Goal: Information Seeking & Learning: Learn about a topic

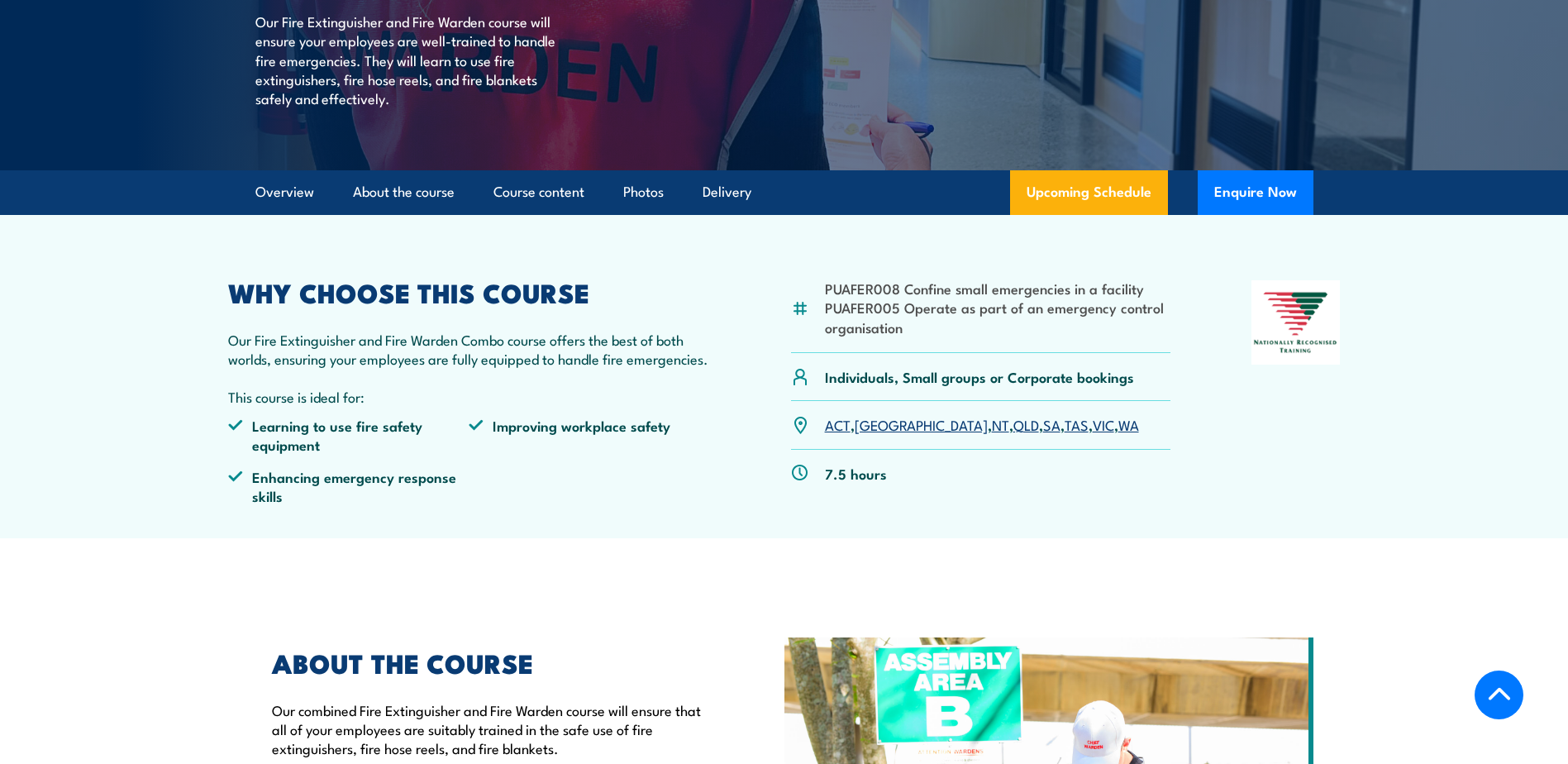
scroll to position [340, 0]
drag, startPoint x: 824, startPoint y: 286, endPoint x: 1146, endPoint y: 295, distance: 322.1
click at [1146, 295] on li "PUAFER008 Confine small emergencies in a facility" at bounding box center [998, 288] width 346 height 19
copy li "PUAFER008 Confine small emergencies in a facility"
drag, startPoint x: 825, startPoint y: 311, endPoint x: 904, endPoint y: 326, distance: 80.4
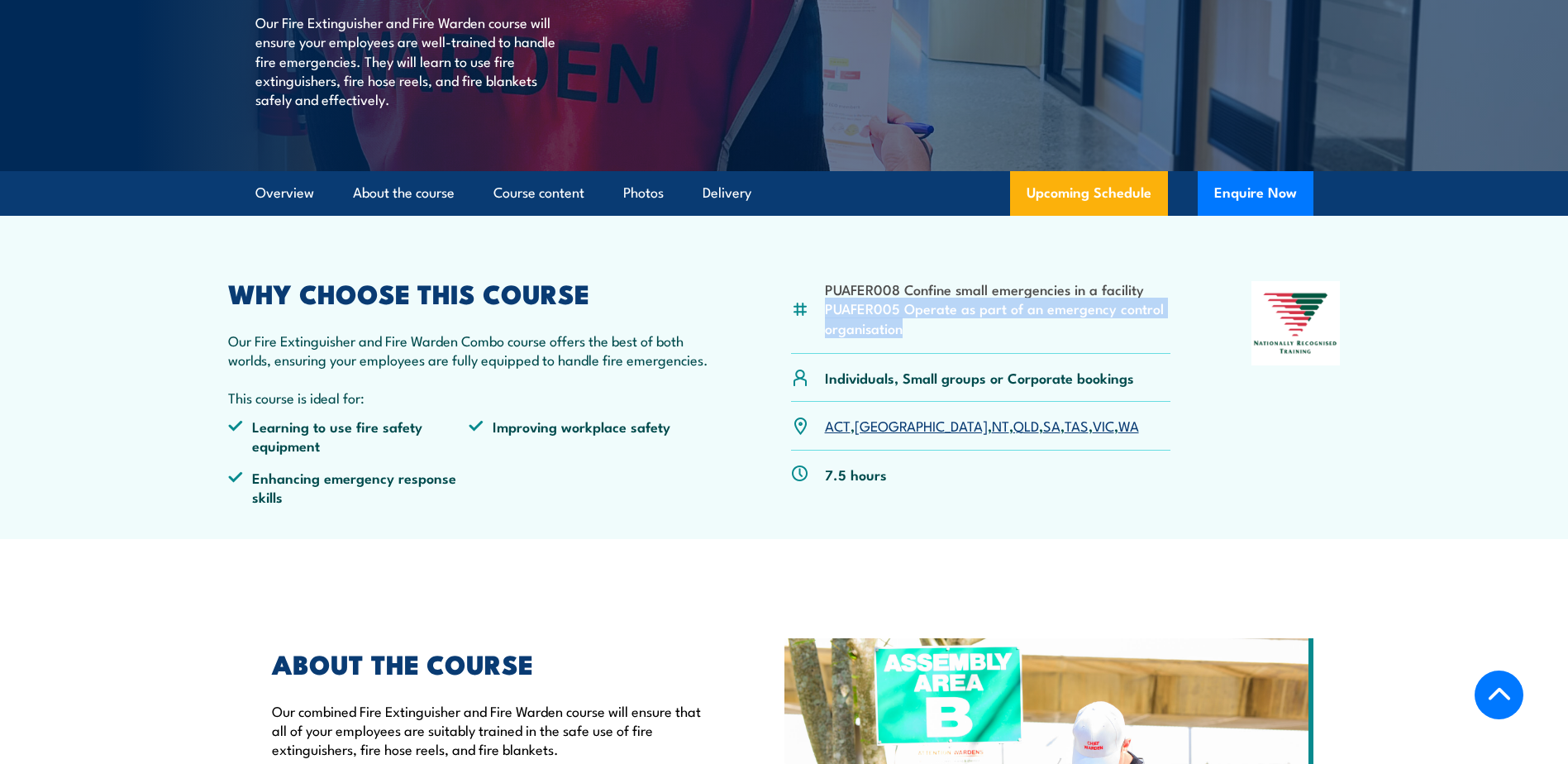
click at [904, 326] on li "PUAFER005 Operate as part of an emergency control organisation" at bounding box center [998, 318] width 346 height 39
copy li "PUAFER005 Operate as part of an emergency control organisation"
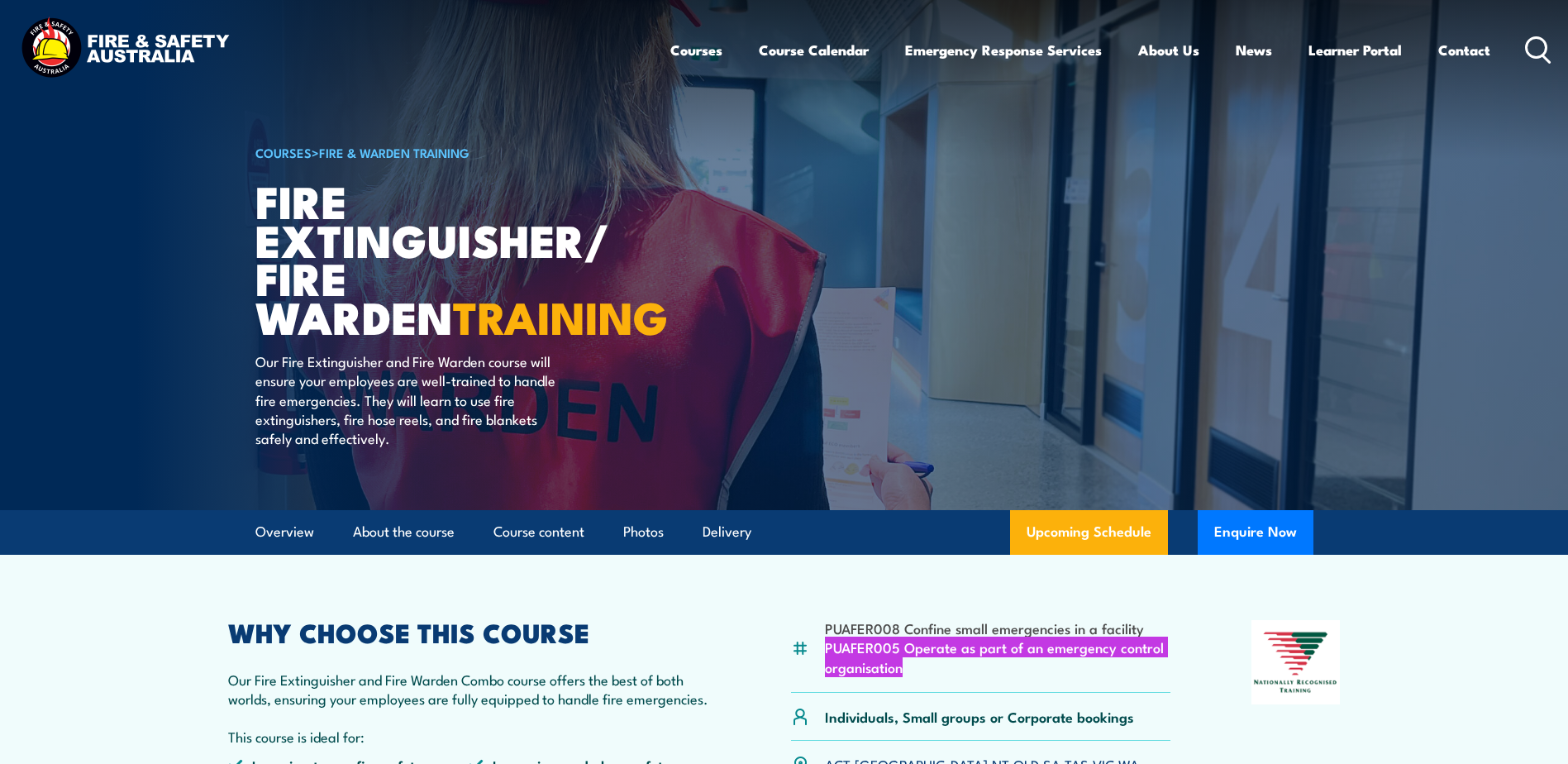
scroll to position [0, 0]
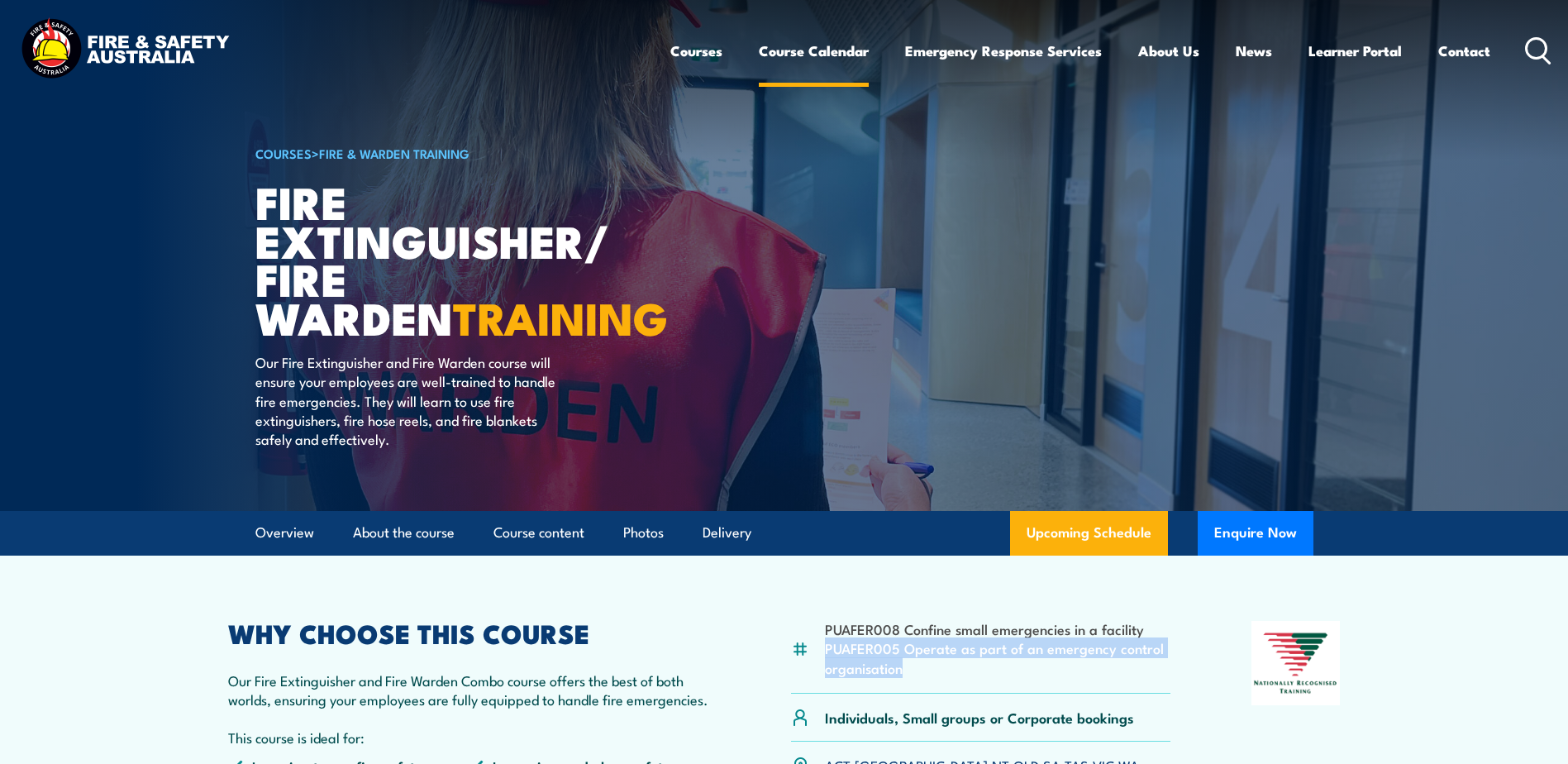
click at [831, 53] on link "Course Calendar" at bounding box center [813, 50] width 110 height 44
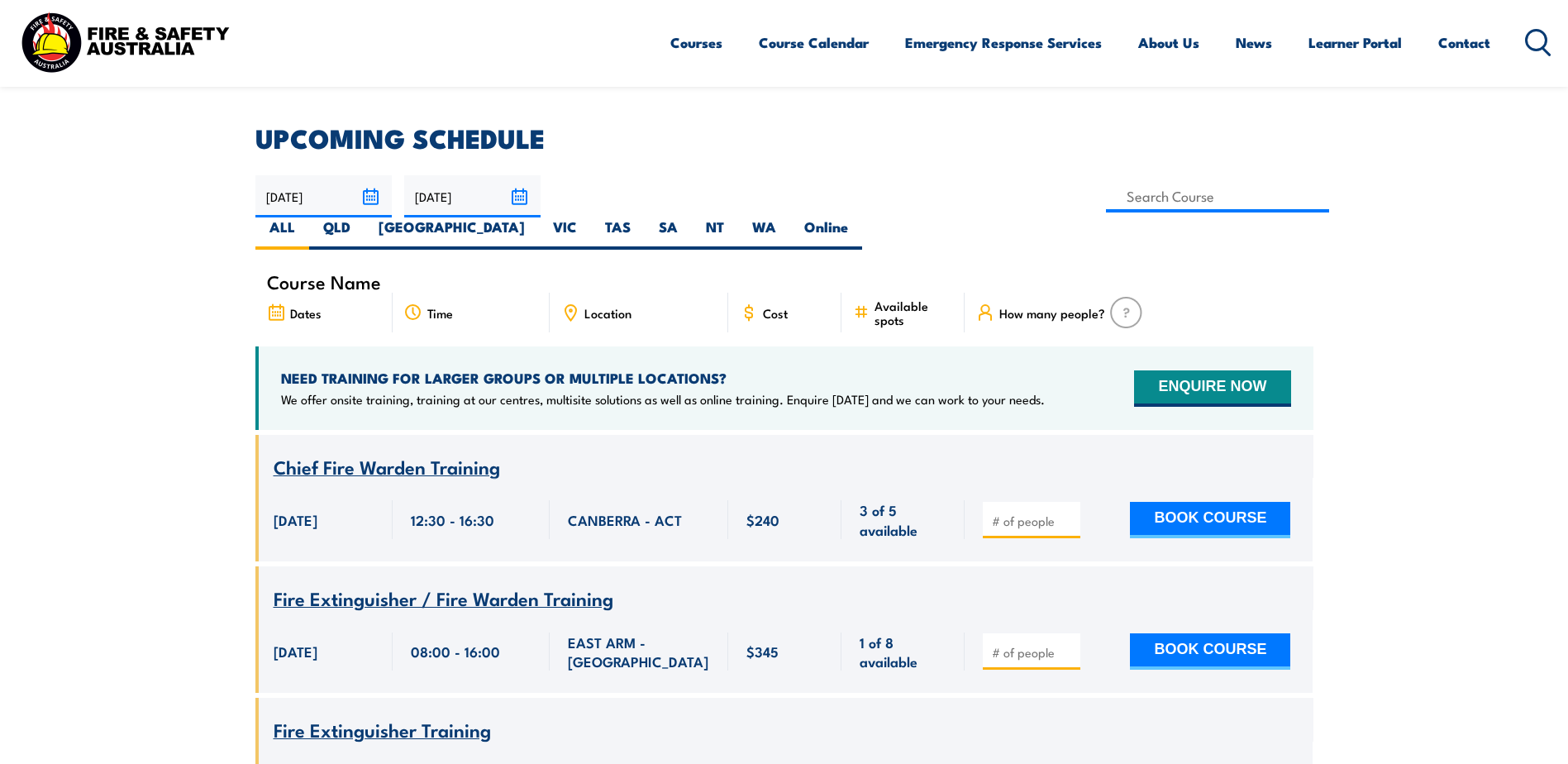
click at [336, 452] on span "Chief Fire Warden Training" at bounding box center [386, 466] width 226 height 28
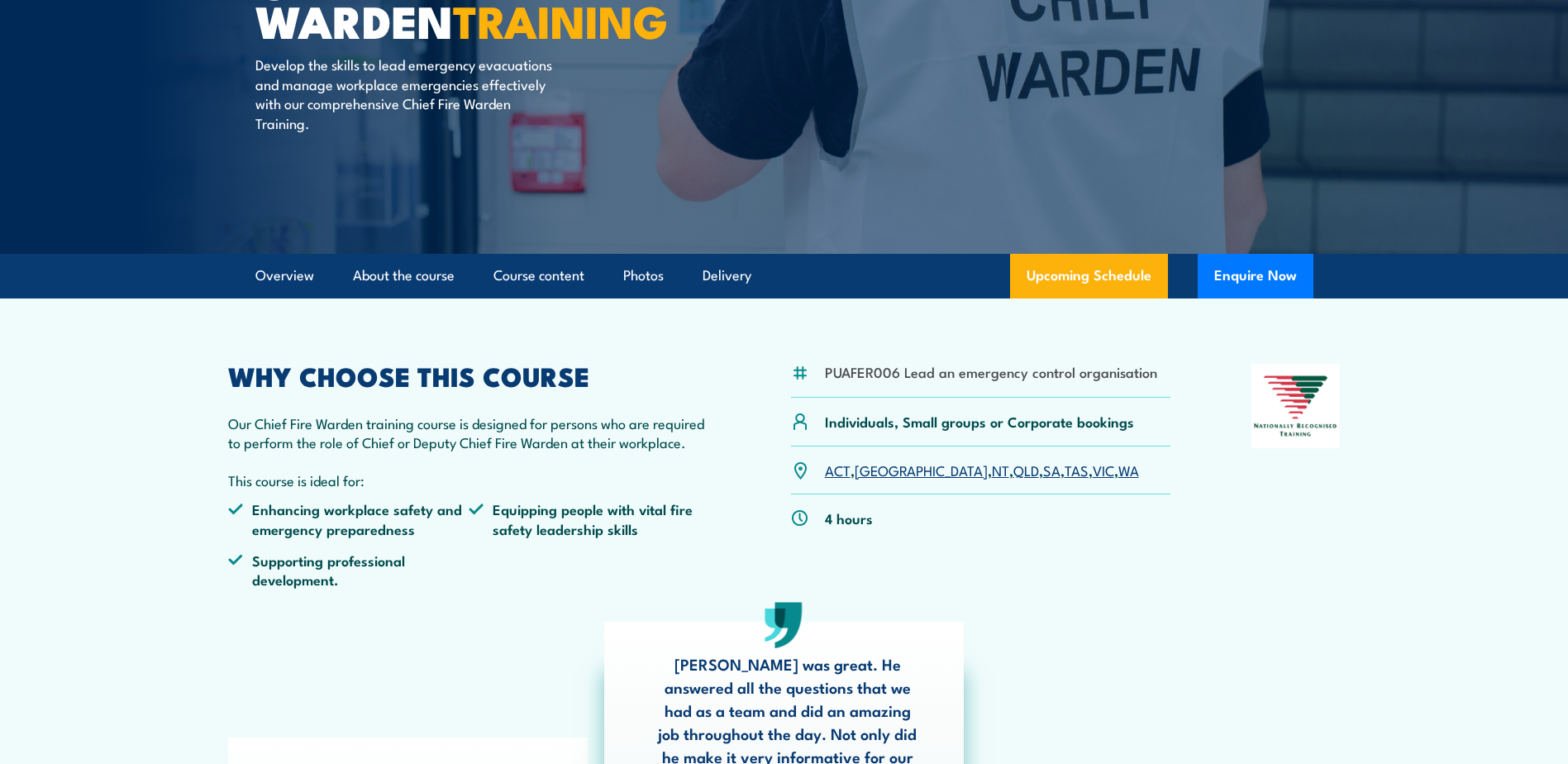
scroll to position [221, 0]
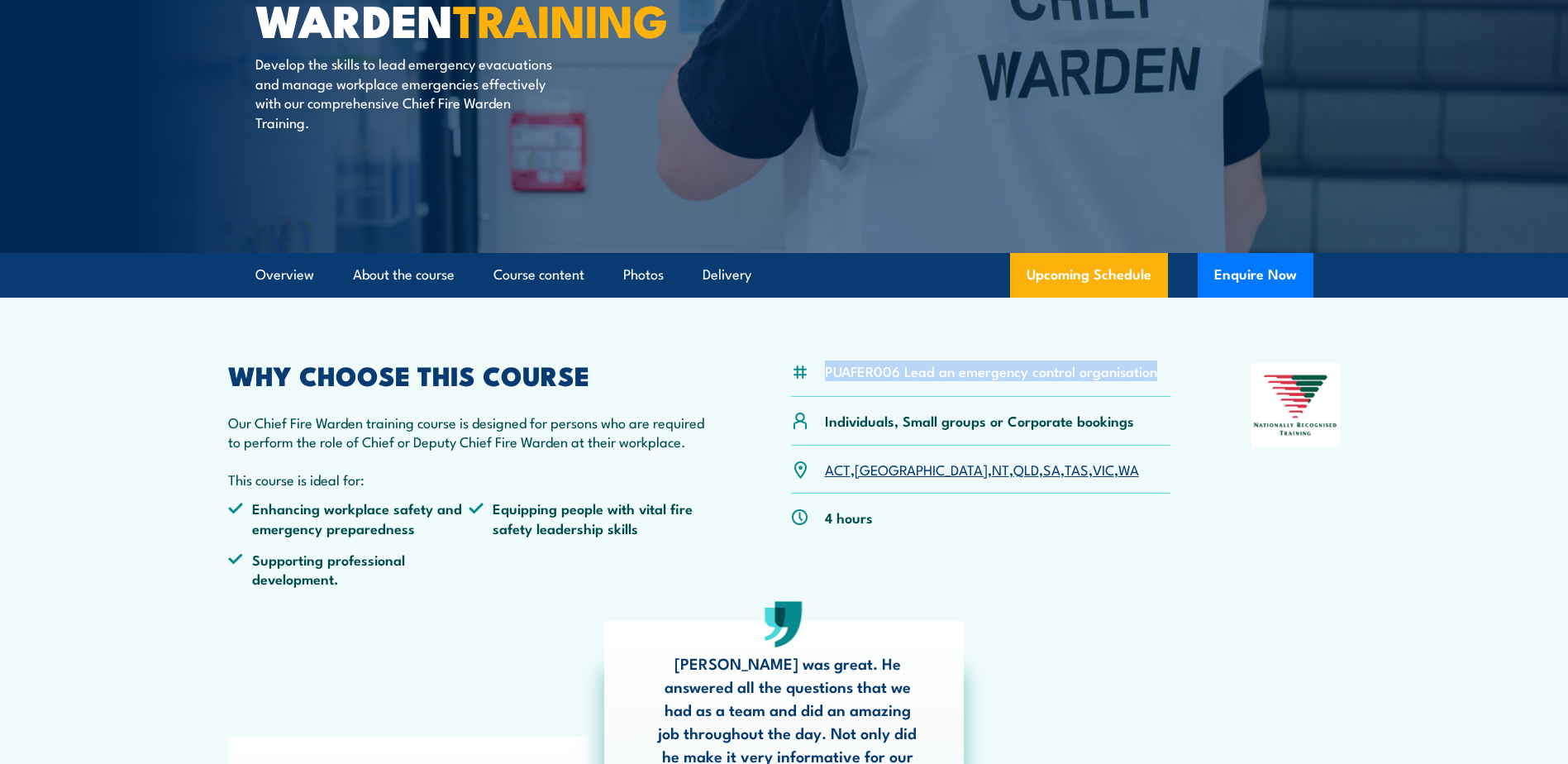
drag, startPoint x: 1150, startPoint y: 368, endPoint x: 825, endPoint y: 358, distance: 325.2
click at [825, 358] on article "PUAFER006 Lead an emergency control organisation Individuals, Small groups or C…" at bounding box center [784, 595] width 1157 height 594
copy li "PUAFER006 Lead an emergency control organisation"
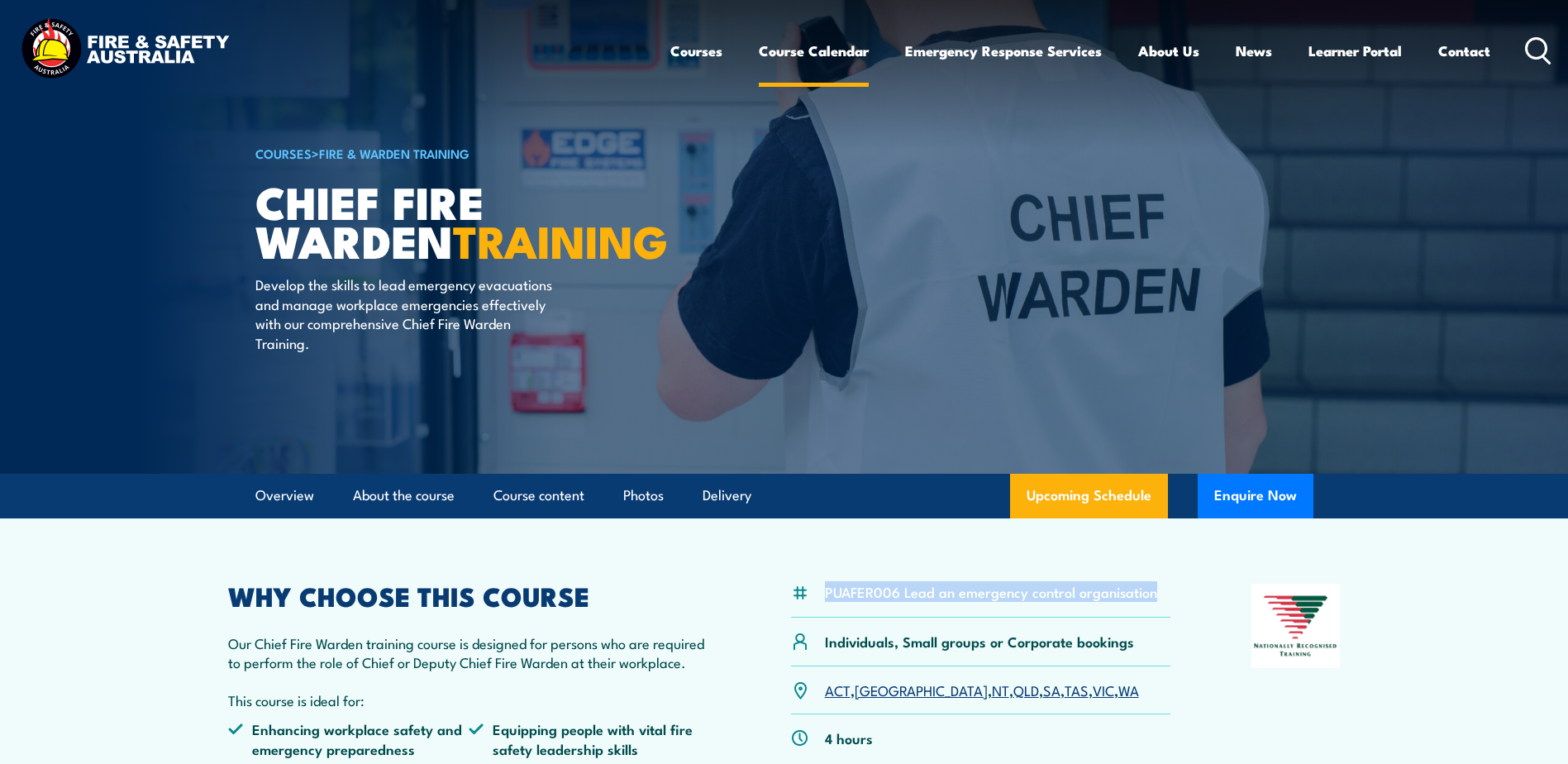
click at [804, 52] on link "Course Calendar" at bounding box center [813, 50] width 110 height 44
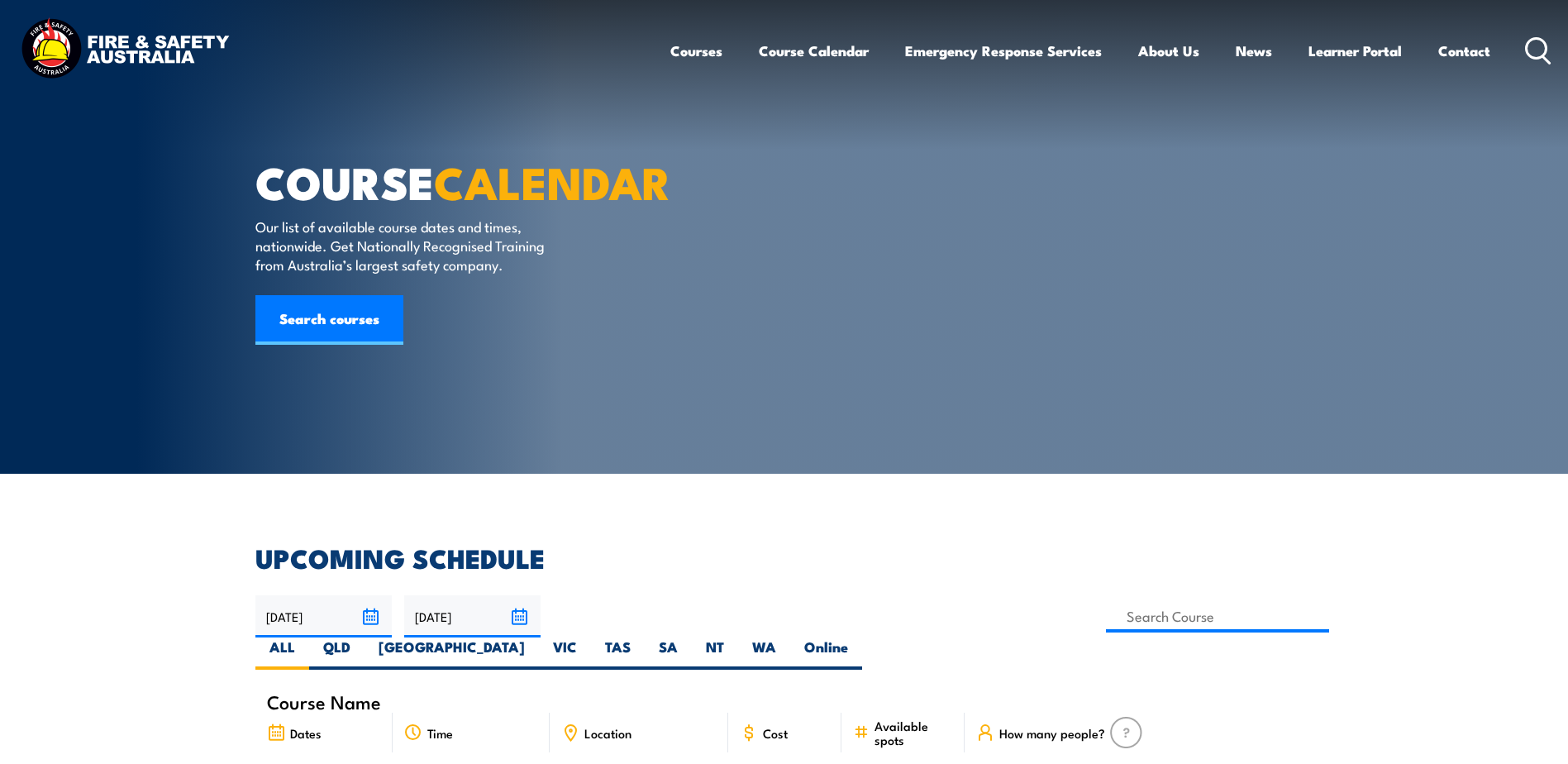
click at [1526, 46] on circle at bounding box center [1535, 47] width 20 height 20
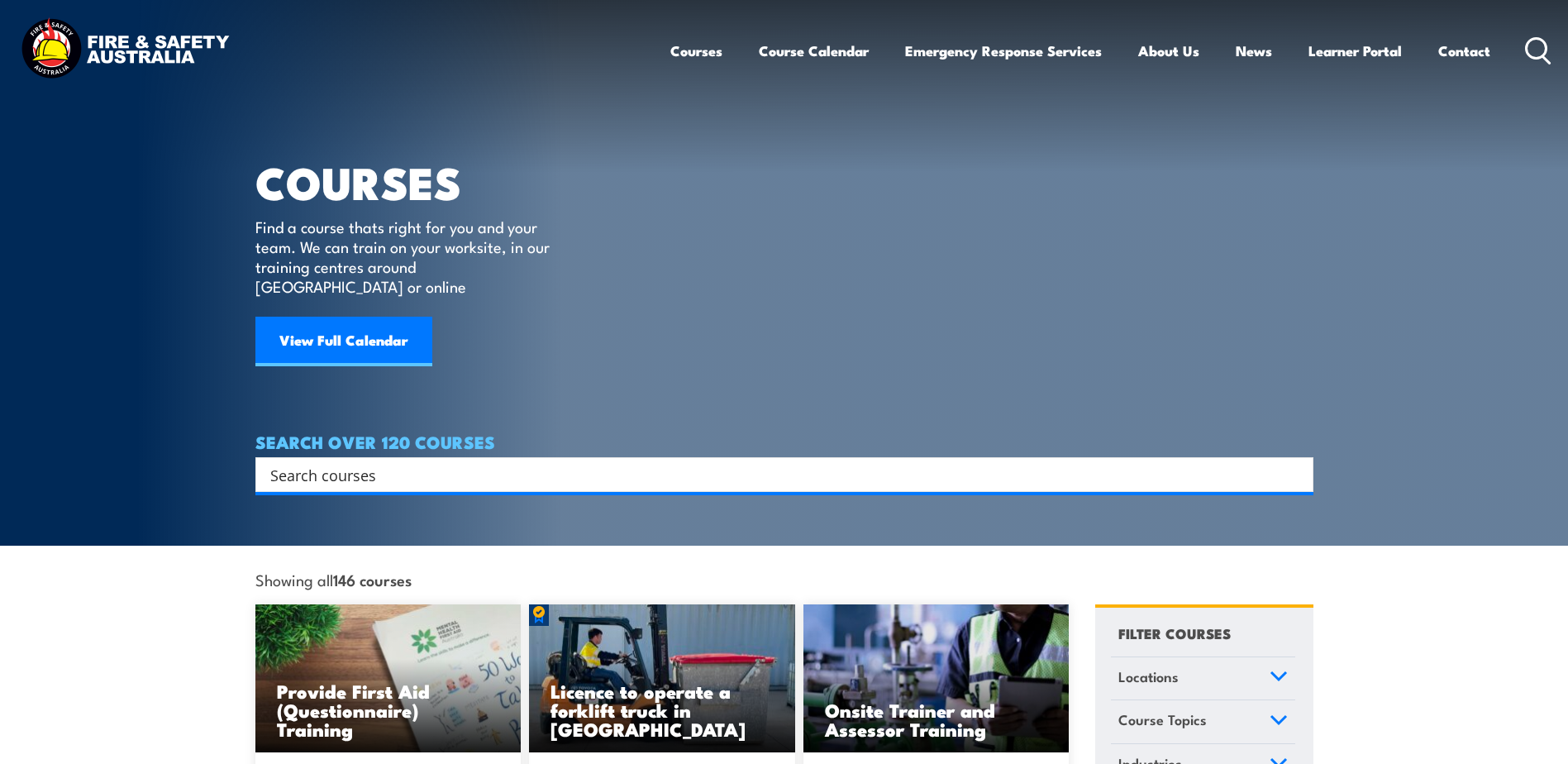
click at [458, 462] on input "Search input" at bounding box center [773, 474] width 1007 height 25
type input "spill response"
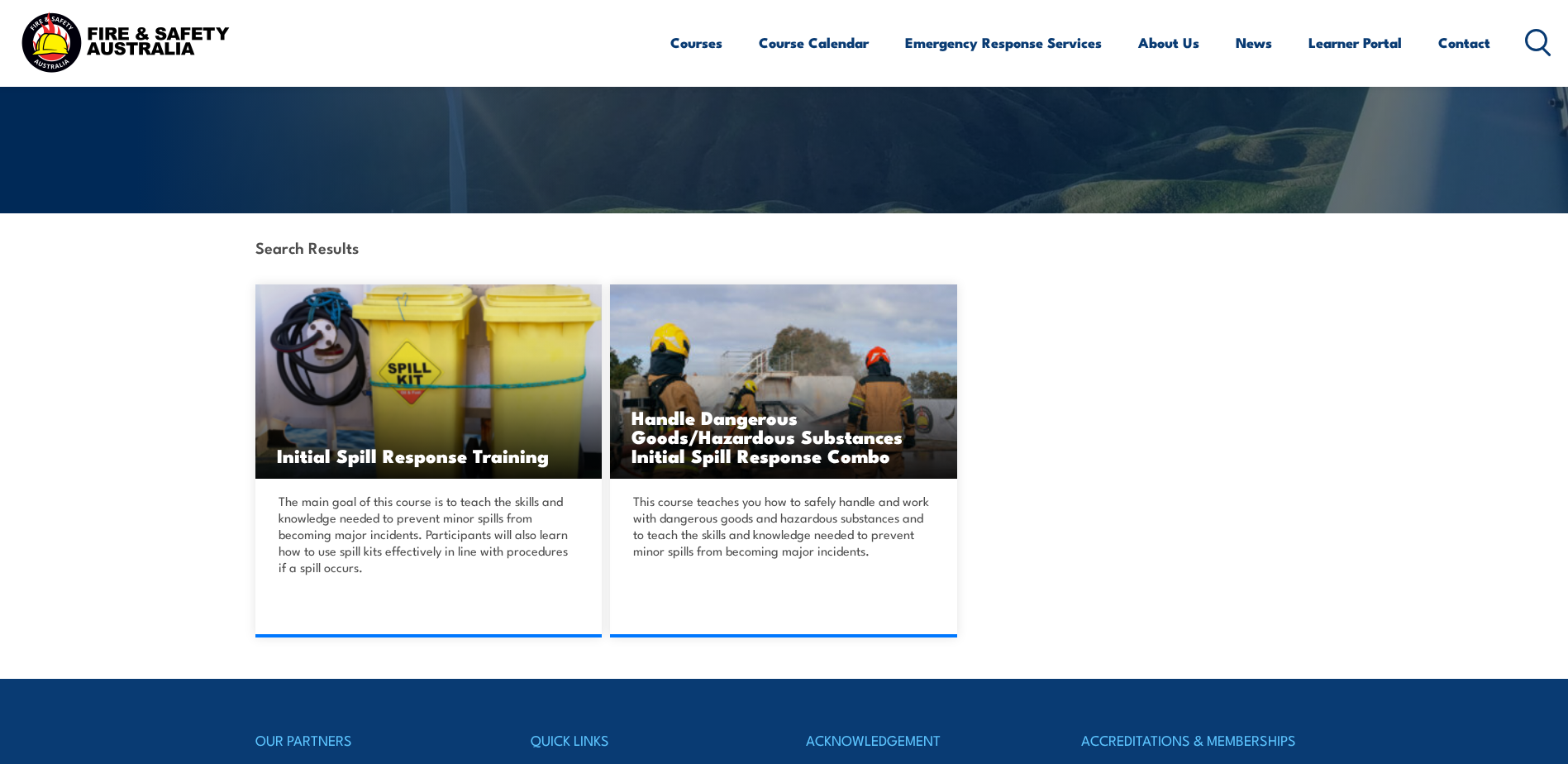
scroll to position [261, 0]
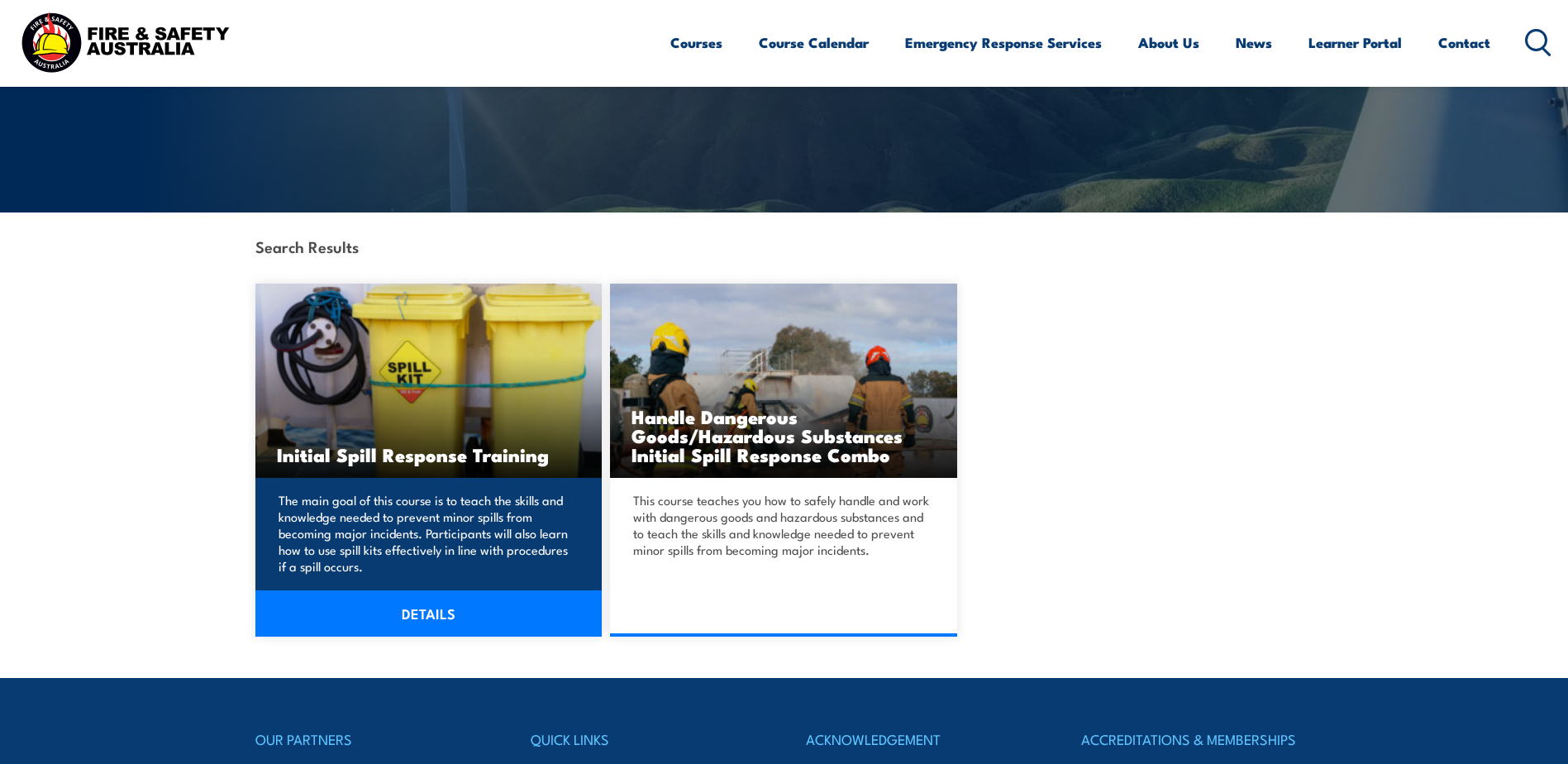
click at [421, 610] on link "DETAILS" at bounding box center [428, 613] width 347 height 47
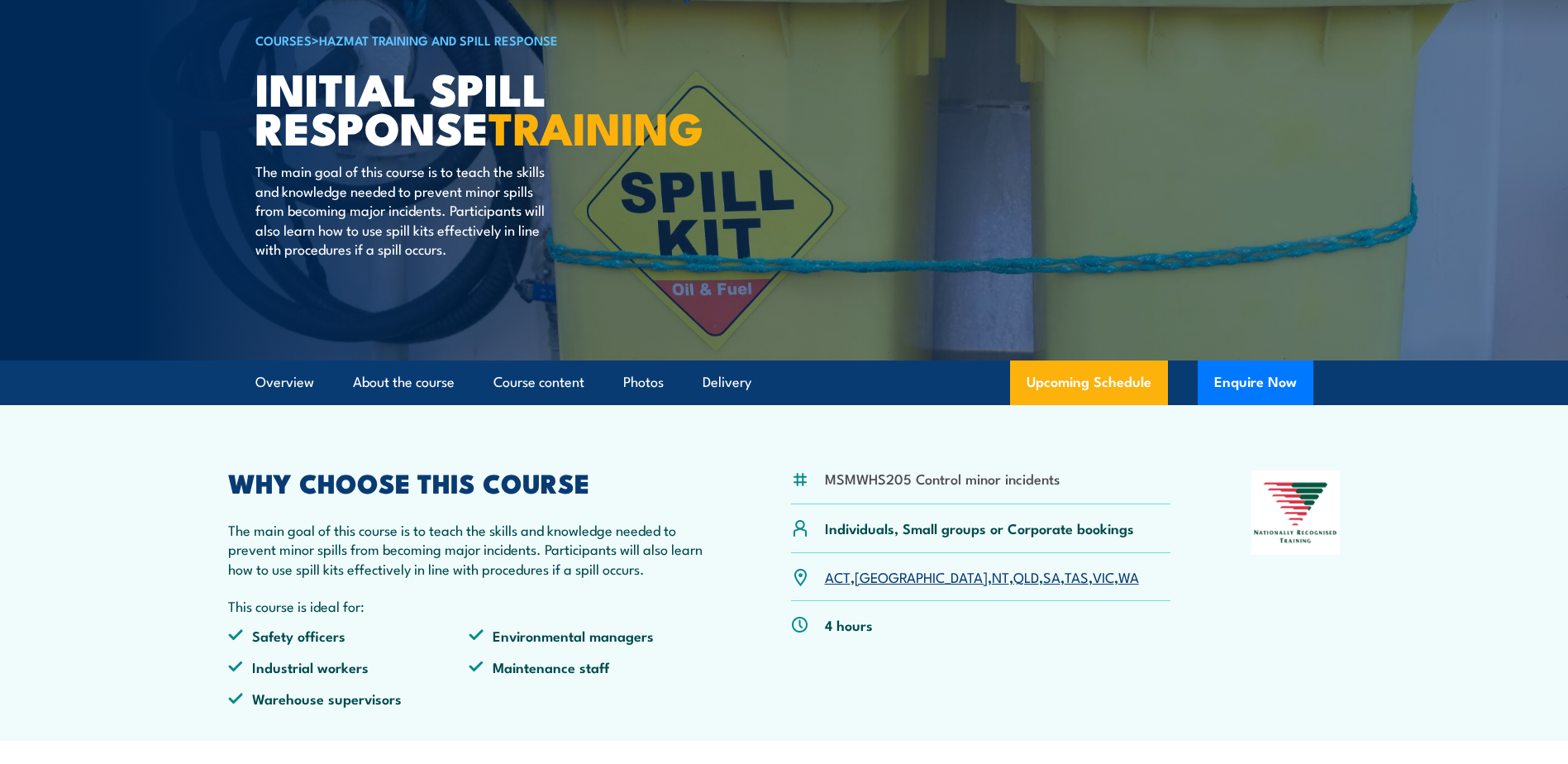
scroll to position [172, 0]
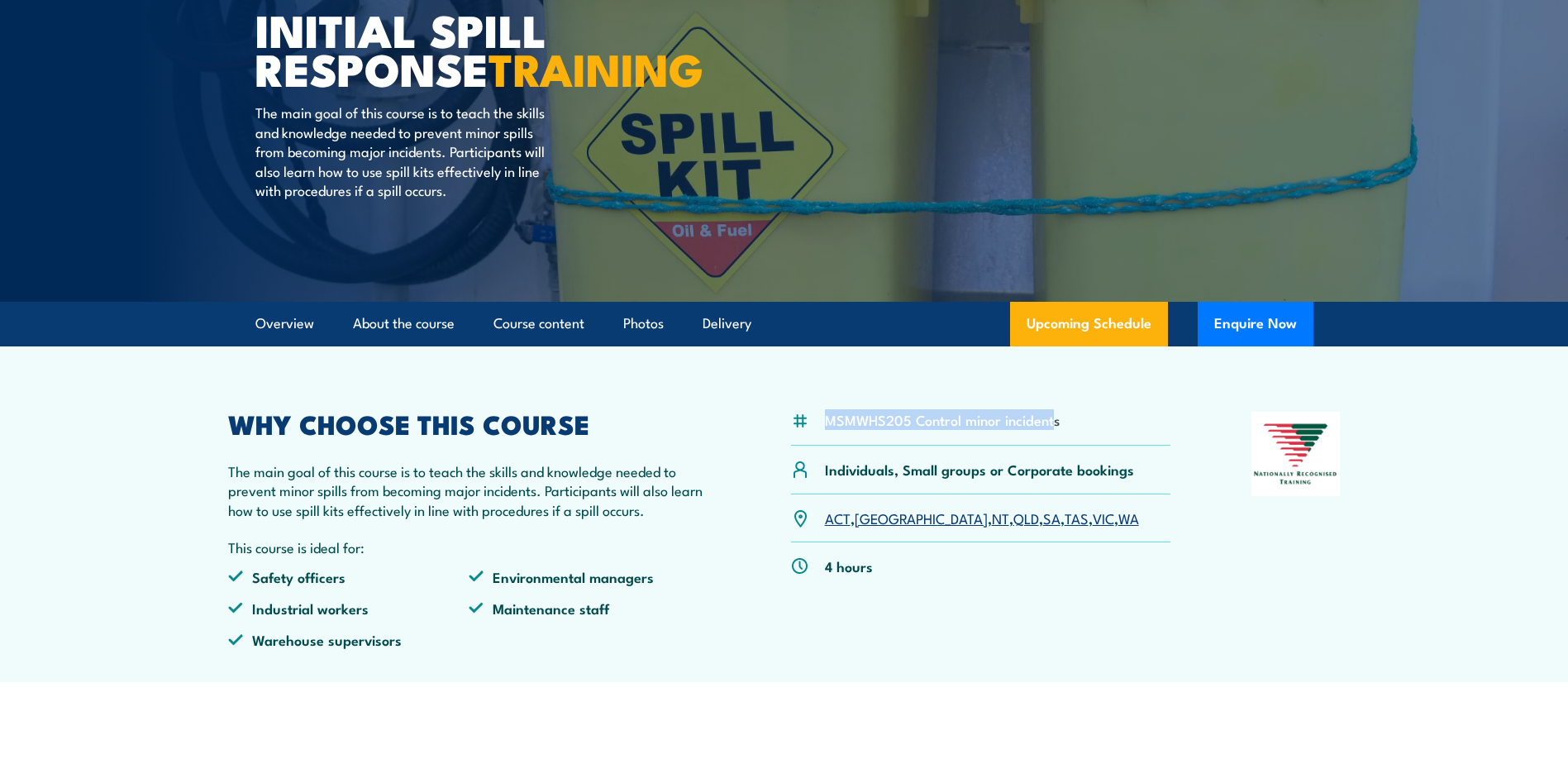
drag, startPoint x: 1054, startPoint y: 422, endPoint x: 826, endPoint y: 426, distance: 228.0
click at [826, 426] on li "MSMWHS205 Control minor incidents" at bounding box center [942, 419] width 235 height 19
copy li "MSMWHS205 Control minor incident"
